Goal: Find specific page/section: Find specific page/section

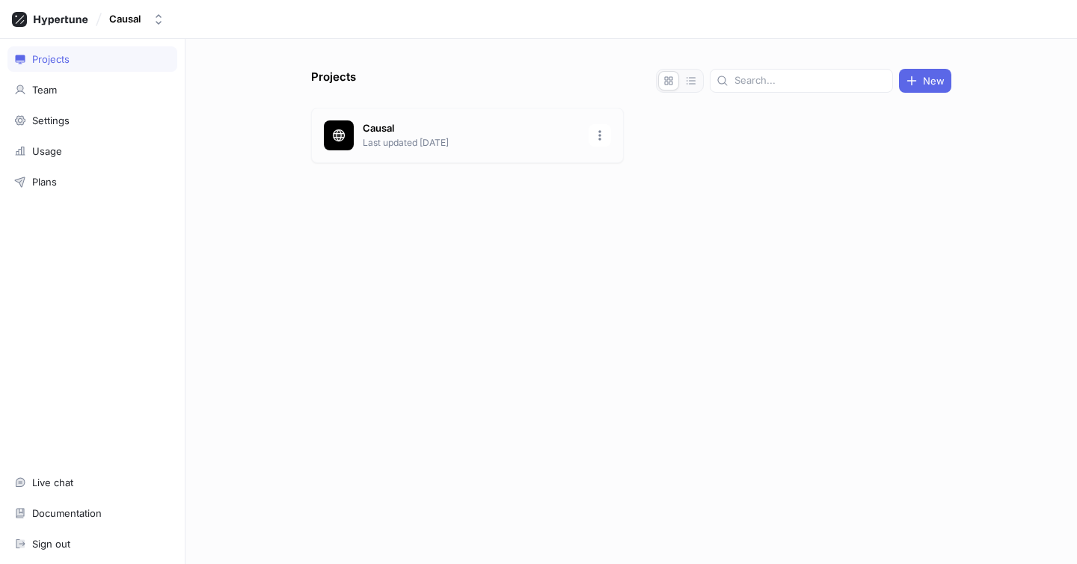
click at [408, 145] on p "Last updated [DATE]" at bounding box center [471, 142] width 217 height 13
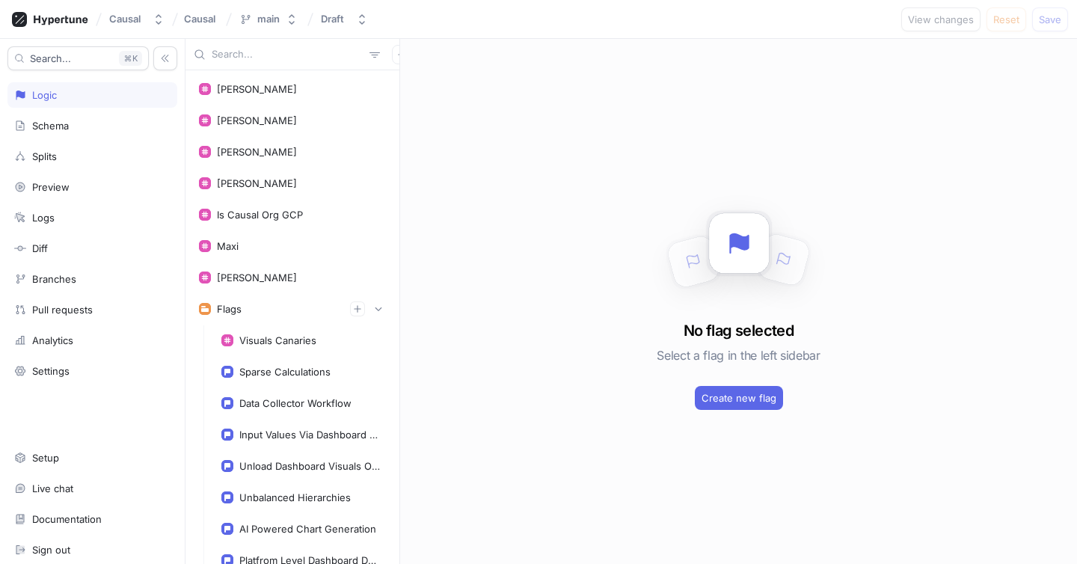
click at [252, 57] on input "text" at bounding box center [288, 54] width 152 height 15
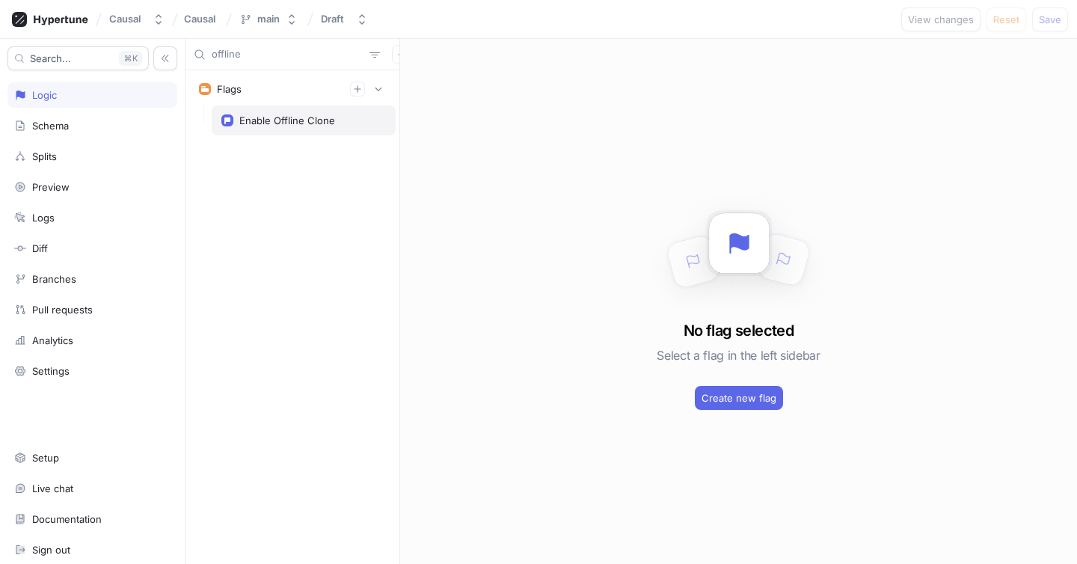
type input "offline"
click at [286, 116] on div "Enable Offline Clone" at bounding box center [287, 120] width 96 height 12
